Goal: Task Accomplishment & Management: Use online tool/utility

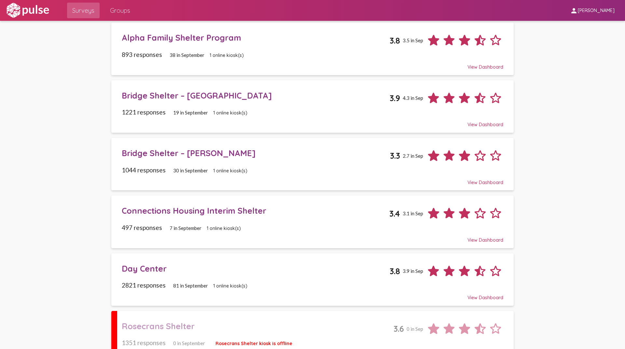
scroll to position [163, 0]
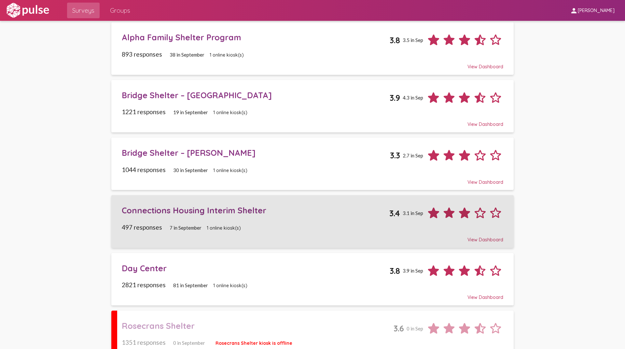
click at [166, 211] on div "Connections Housing Interim Shelter" at bounding box center [256, 210] width 268 height 10
